Goal: Information Seeking & Learning: Learn about a topic

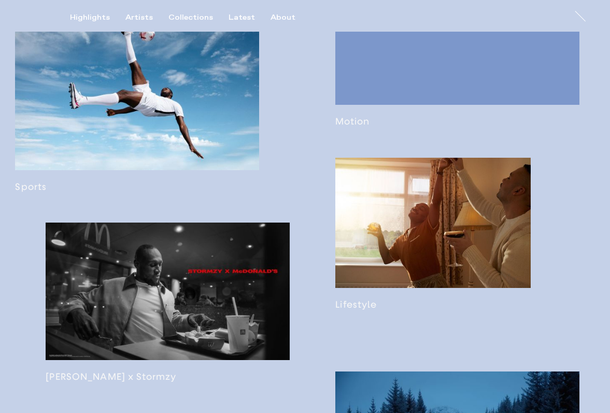
scroll to position [681, 0]
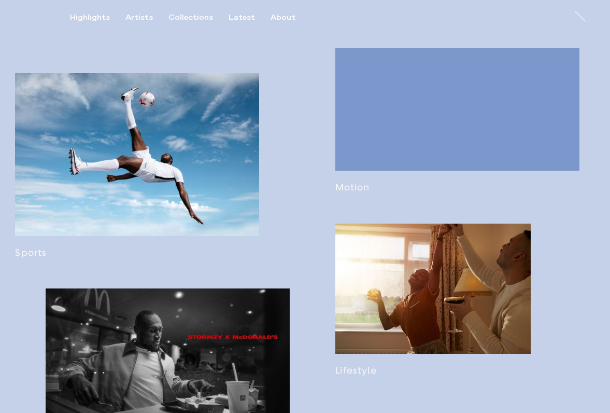
click at [192, 143] on link at bounding box center [137, 165] width 244 height 185
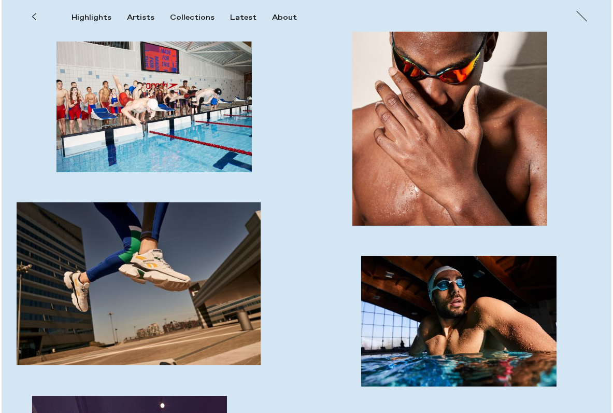
scroll to position [1577, 0]
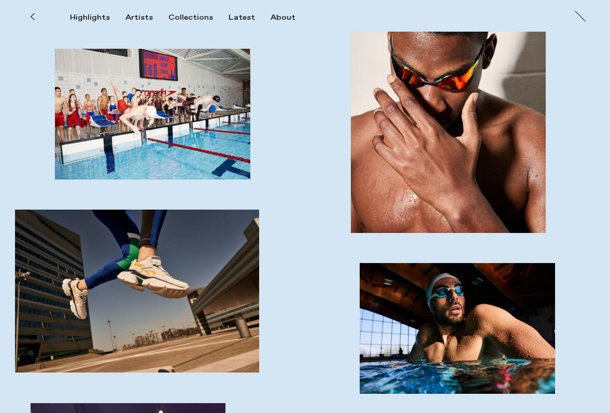
click at [159, 138] on img "button" at bounding box center [152, 114] width 195 height 130
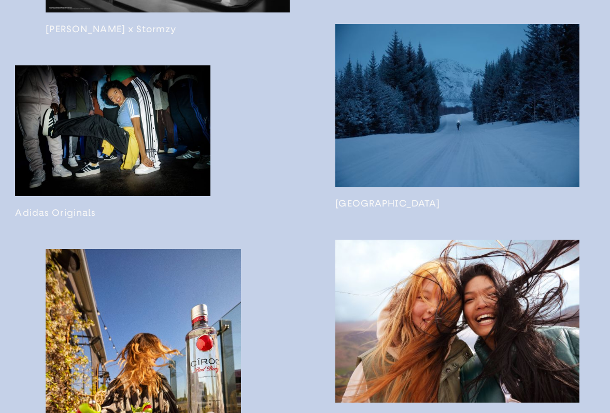
scroll to position [1089, 0]
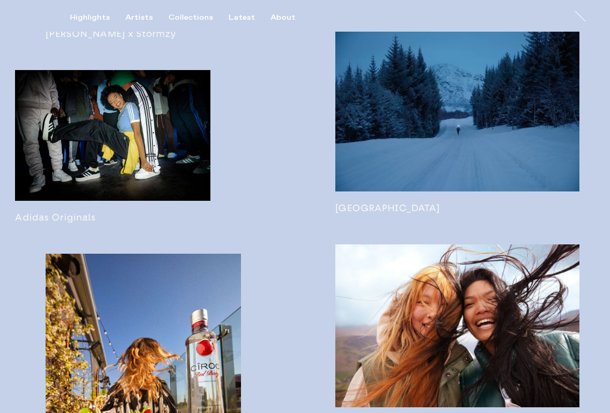
click at [527, 110] on link at bounding box center [457, 121] width 244 height 185
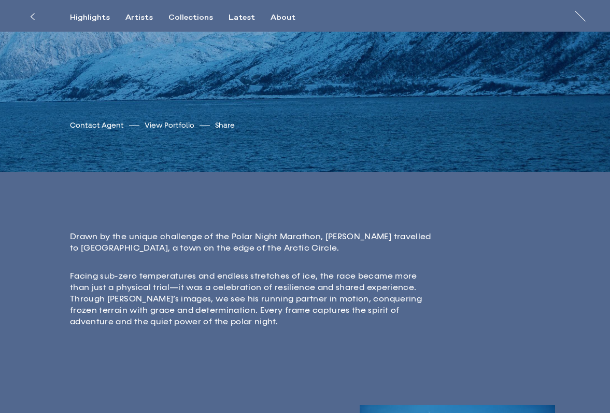
scroll to position [185, 0]
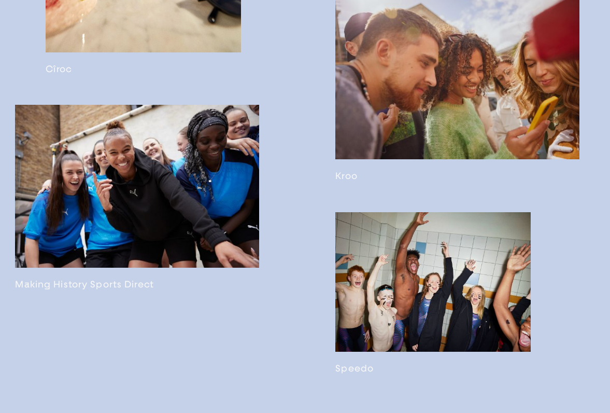
scroll to position [1563, 0]
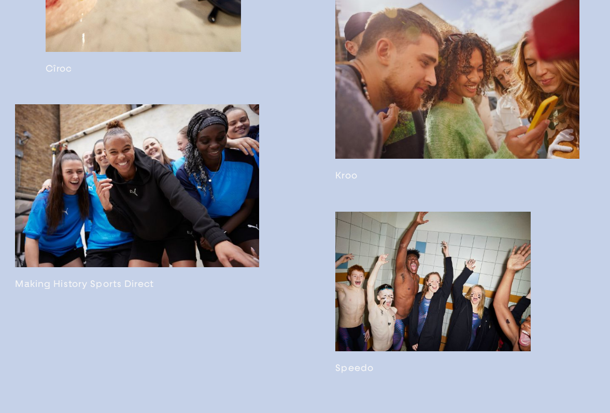
drag, startPoint x: 610, startPoint y: 280, endPoint x: 610, endPoint y: 292, distance: 11.9
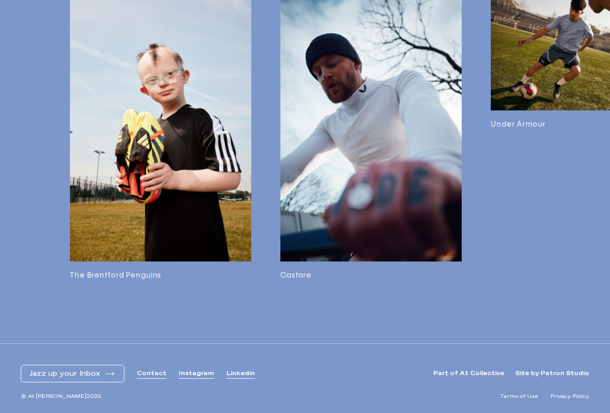
scroll to position [2112, 0]
click at [351, 116] on img at bounding box center [370, 125] width 181 height 272
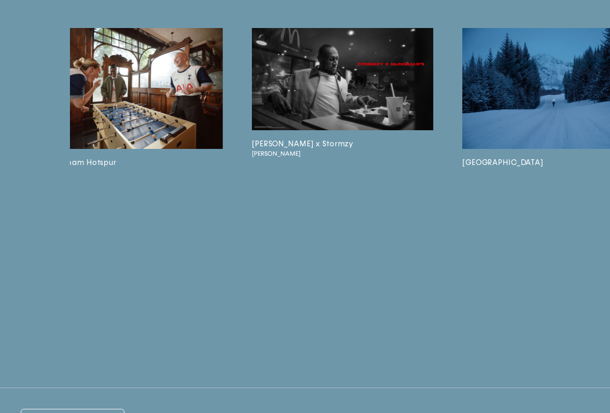
scroll to position [0, 1066]
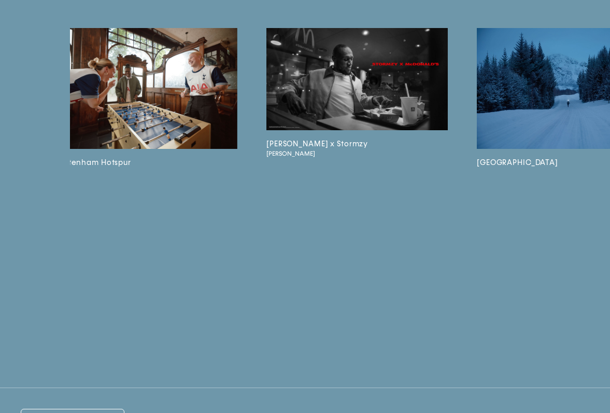
click at [159, 109] on img at bounding box center [146, 88] width 181 height 121
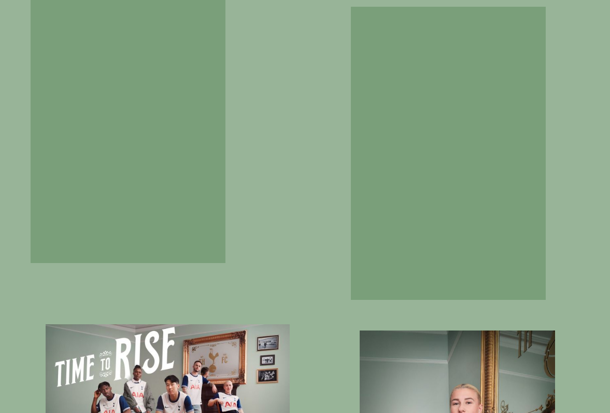
scroll to position [1138, 0]
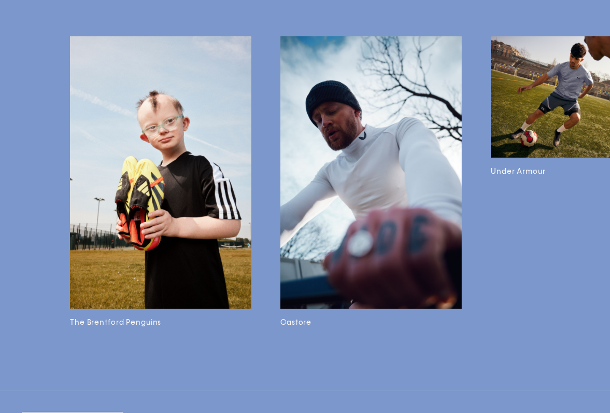
scroll to position [2057, 0]
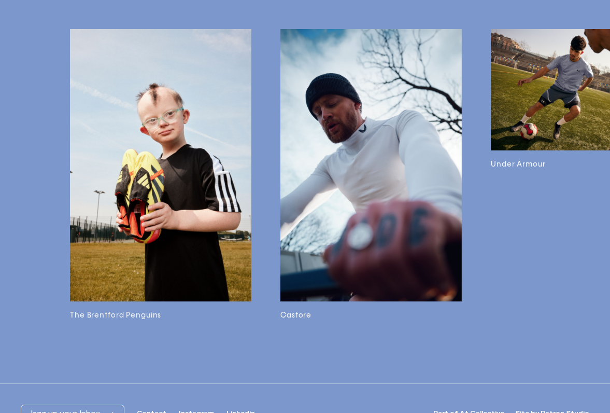
click at [175, 199] on img at bounding box center [160, 165] width 181 height 272
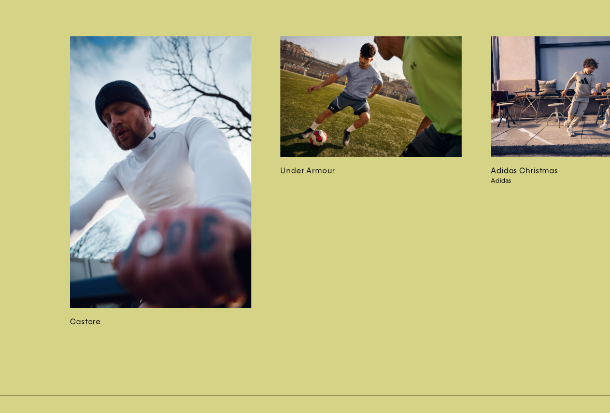
scroll to position [2575, 0]
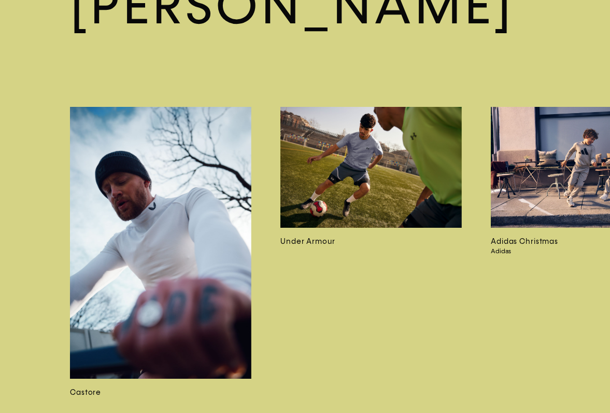
click at [364, 141] on img at bounding box center [370, 167] width 181 height 121
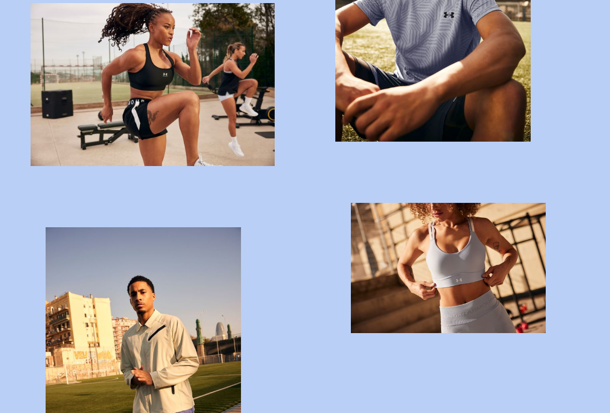
scroll to position [1214, 0]
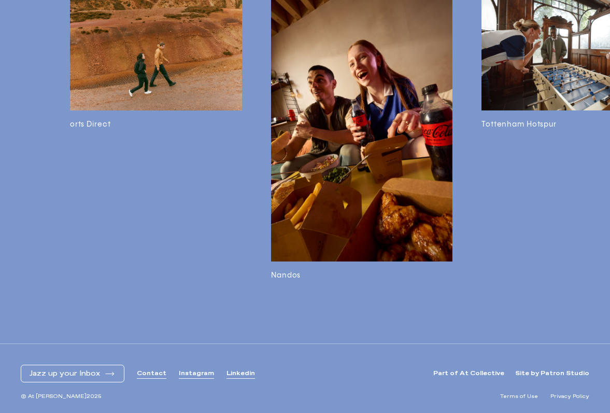
scroll to position [0, 1035]
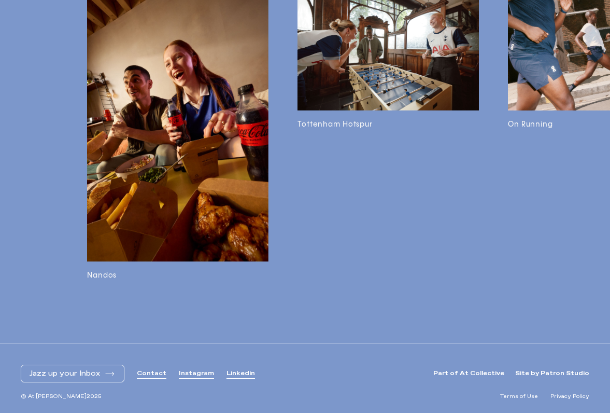
click at [402, 53] on img at bounding box center [388, 49] width 181 height 121
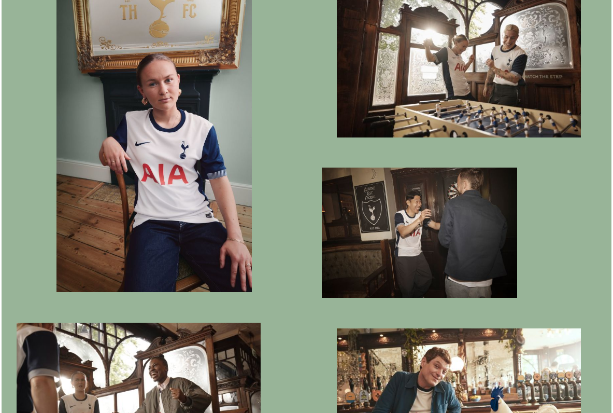
scroll to position [571, 0]
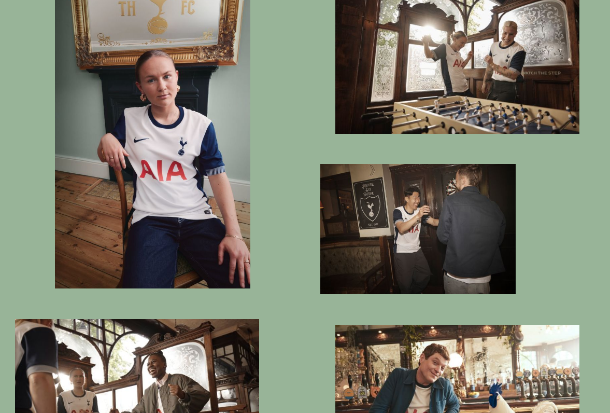
click at [221, 166] on img "button" at bounding box center [152, 141] width 195 height 293
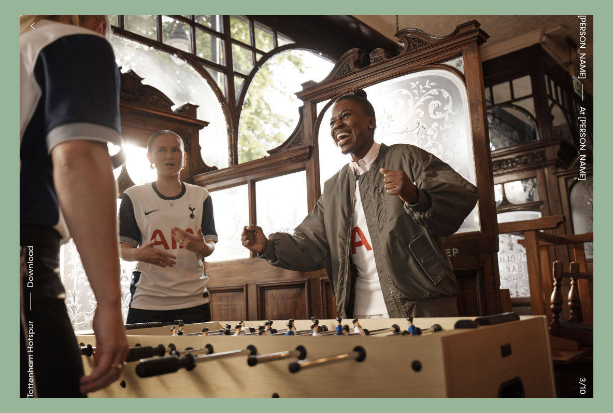
drag, startPoint x: 307, startPoint y: 152, endPoint x: 377, endPoint y: 161, distance: 71.1
click at [377, 161] on button at bounding box center [460, 103] width 307 height 206
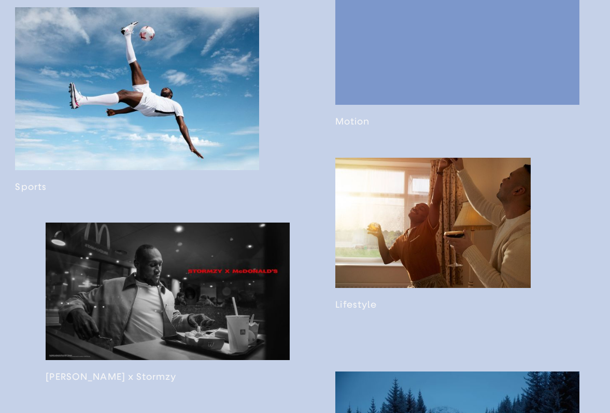
scroll to position [728, 0]
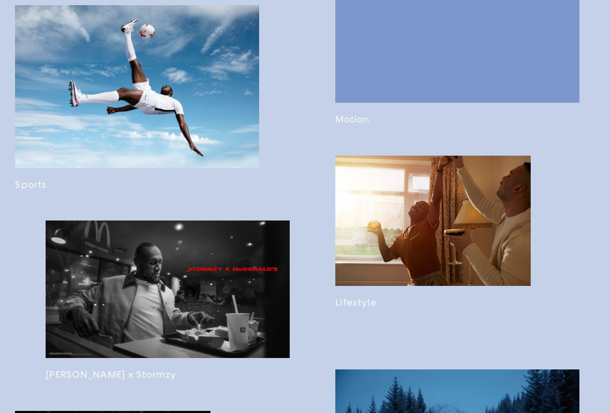
click at [156, 92] on link at bounding box center [137, 97] width 244 height 185
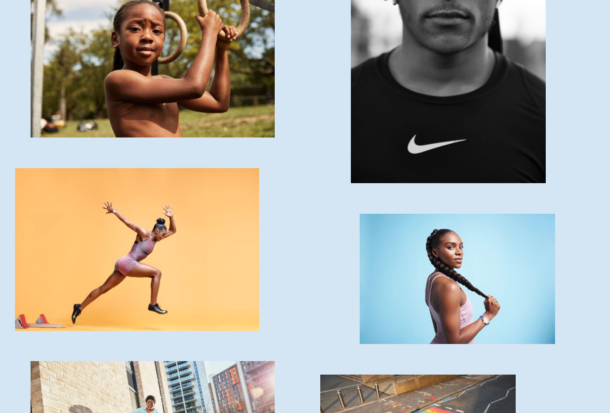
scroll to position [2559, 0]
